Goal: Task Accomplishment & Management: Use online tool/utility

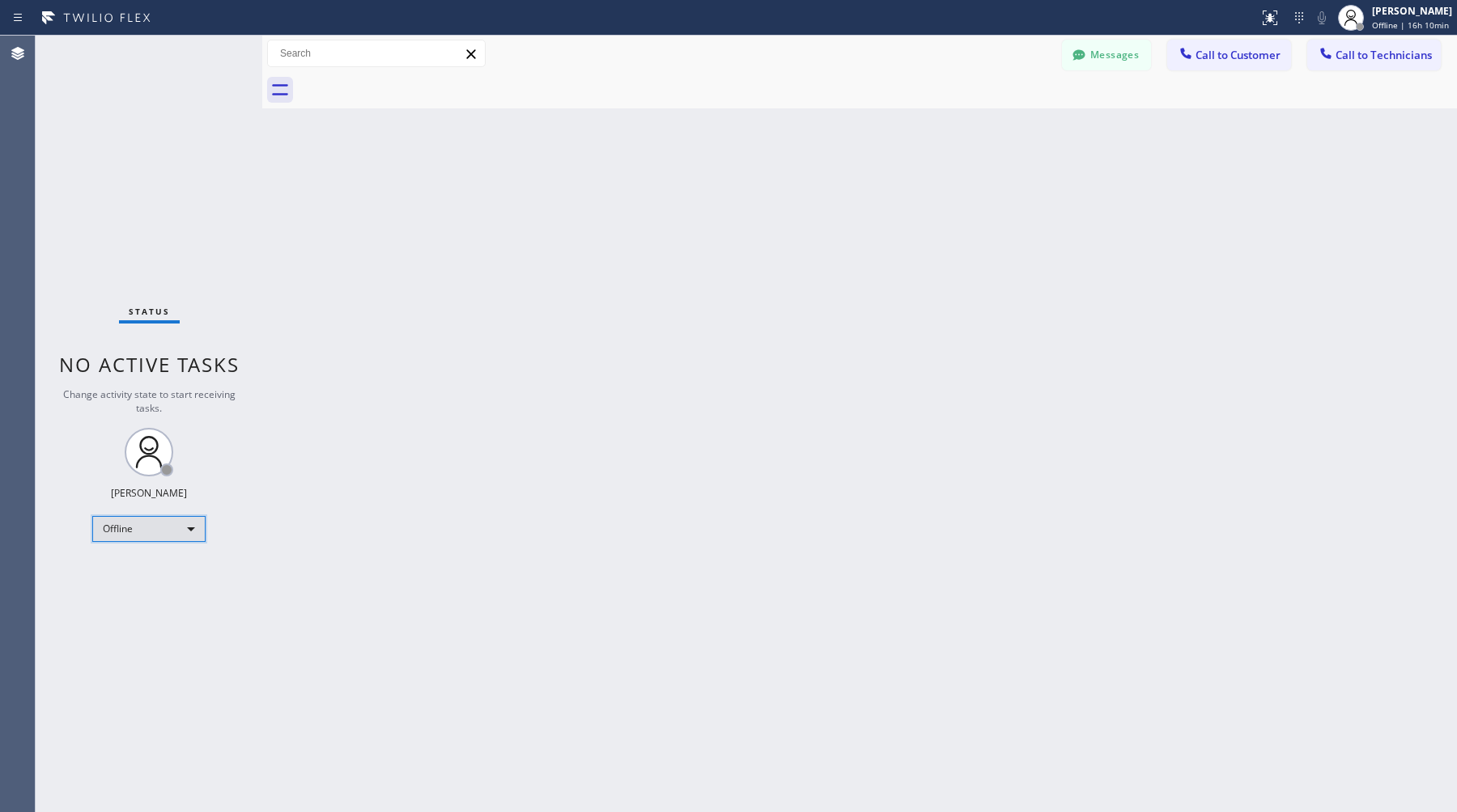
click at [168, 520] on div "Offline" at bounding box center [149, 528] width 113 height 26
click at [152, 570] on li "Available" at bounding box center [148, 571] width 110 height 19
click at [174, 506] on div "Status No active tasks You are ready to start receiving tasks. [PERSON_NAME] Av…" at bounding box center [149, 424] width 226 height 777
click at [167, 520] on div "Available" at bounding box center [149, 522] width 113 height 26
click at [150, 549] on li "Offline" at bounding box center [148, 545] width 110 height 19
